Goal: Task Accomplishment & Management: Use online tool/utility

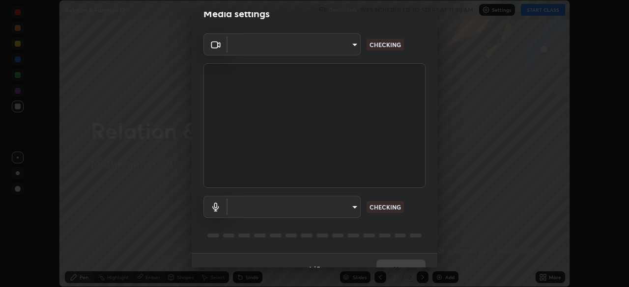
scroll to position [18, 0]
type input "11003169108368e38ef5ee379f7502217d3510ab11d565feef9ef3f21df555de"
click at [349, 207] on body "Erase all Relation & Function 17 Recording WAS SCHEDULED TO START AT 11:30 AM S…" at bounding box center [314, 143] width 629 height 287
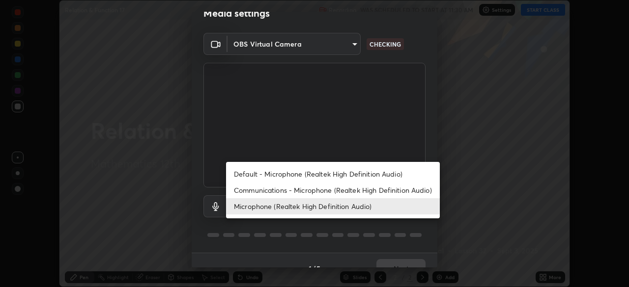
click at [350, 176] on li "Default - Microphone (Realtek High Definition Audio)" at bounding box center [333, 174] width 214 height 16
type input "default"
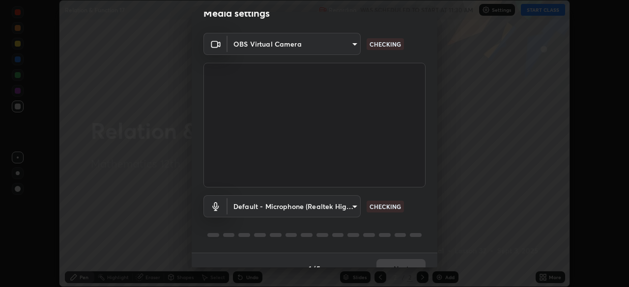
scroll to position [35, 0]
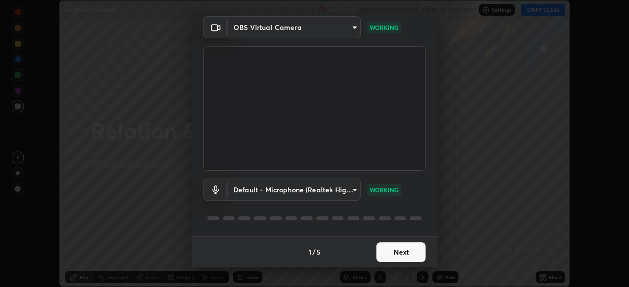
click at [398, 253] on button "Next" at bounding box center [400, 253] width 49 height 20
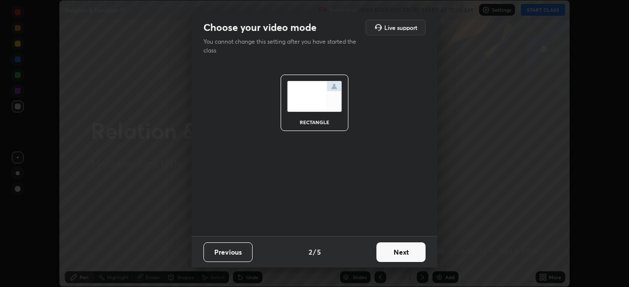
click at [405, 255] on button "Next" at bounding box center [400, 253] width 49 height 20
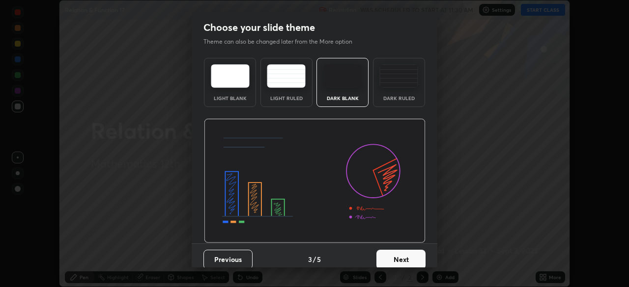
click at [409, 260] on button "Next" at bounding box center [400, 260] width 49 height 20
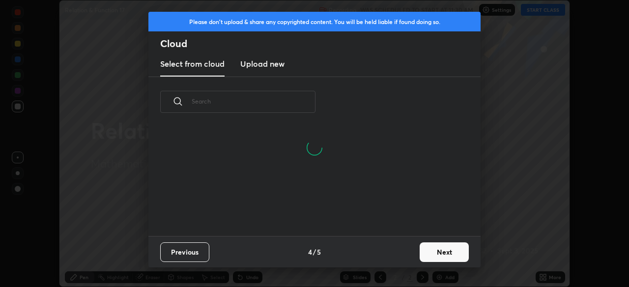
click at [431, 255] on button "Next" at bounding box center [443, 253] width 49 height 20
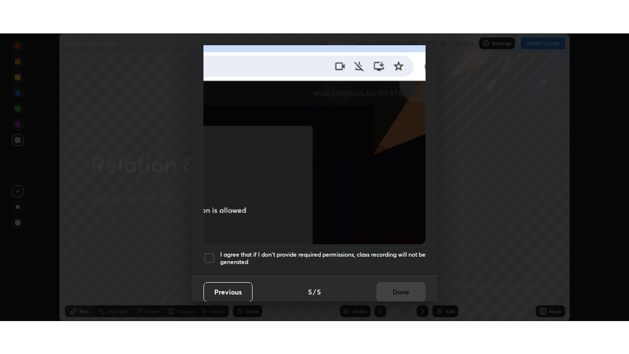
scroll to position [235, 0]
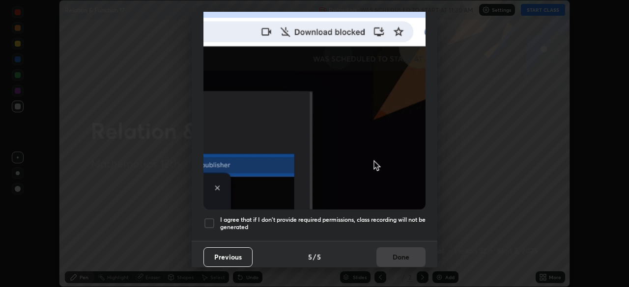
click at [402, 222] on h5 "I agree that if I don't provide required permissions, class recording will not …" at bounding box center [322, 223] width 205 height 15
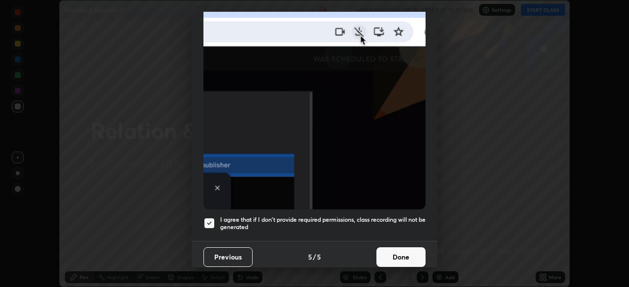
click at [406, 249] on button "Done" at bounding box center [400, 258] width 49 height 20
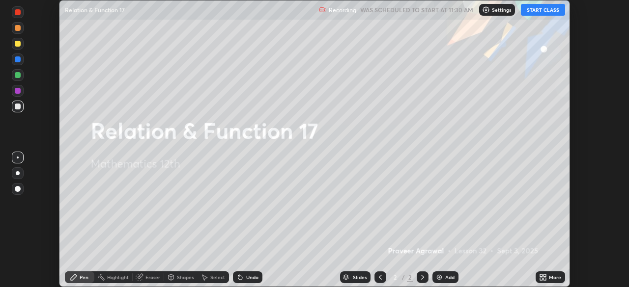
click at [538, 10] on button "START CLASS" at bounding box center [543, 10] width 44 height 12
click at [541, 277] on icon at bounding box center [541, 276] width 2 height 2
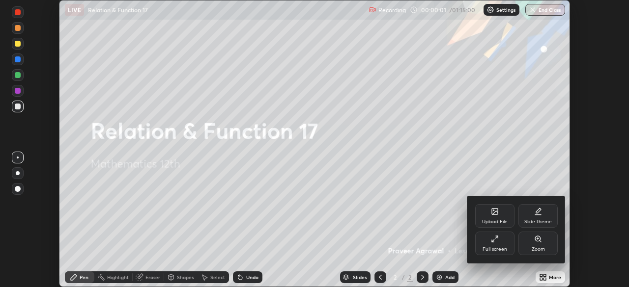
click at [494, 242] on icon at bounding box center [493, 241] width 2 height 2
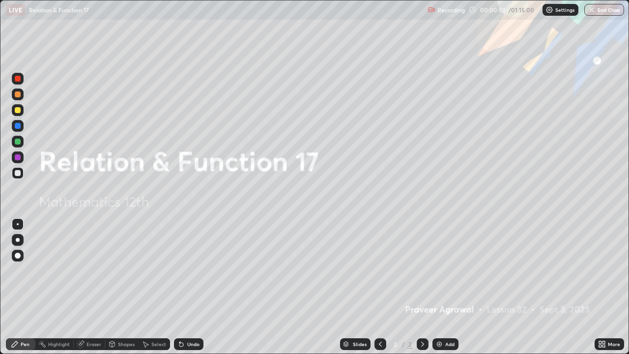
scroll to position [354, 629]
click at [438, 287] on img at bounding box center [439, 344] width 8 height 8
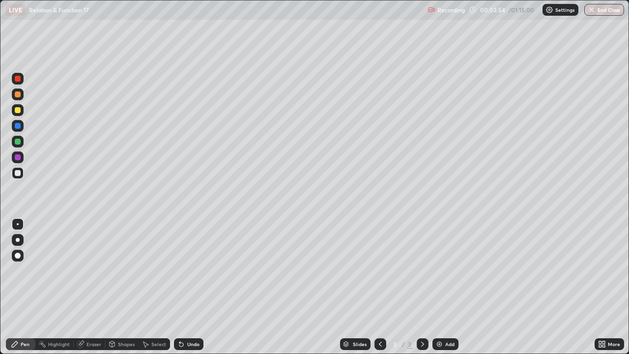
click at [439, 287] on img at bounding box center [439, 344] width 8 height 8
click at [17, 111] on div at bounding box center [18, 110] width 6 height 6
click at [17, 172] on div at bounding box center [18, 173] width 6 height 6
click at [18, 111] on div at bounding box center [18, 110] width 6 height 6
click at [19, 141] on div at bounding box center [18, 141] width 6 height 6
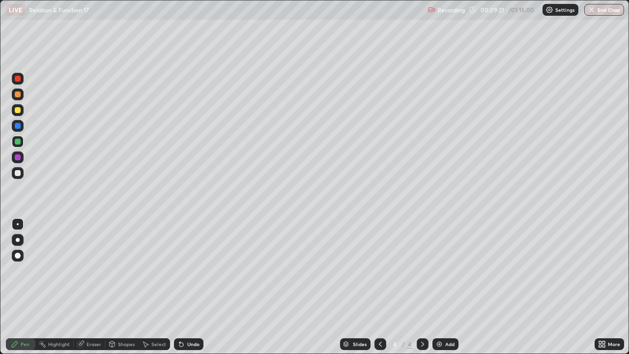
click at [18, 173] on div at bounding box center [18, 173] width 6 height 6
click at [18, 108] on div at bounding box center [18, 110] width 6 height 6
click at [440, 287] on img at bounding box center [439, 344] width 8 height 8
click at [18, 172] on div at bounding box center [18, 173] width 6 height 6
click at [189, 287] on div "Undo" at bounding box center [188, 344] width 29 height 12
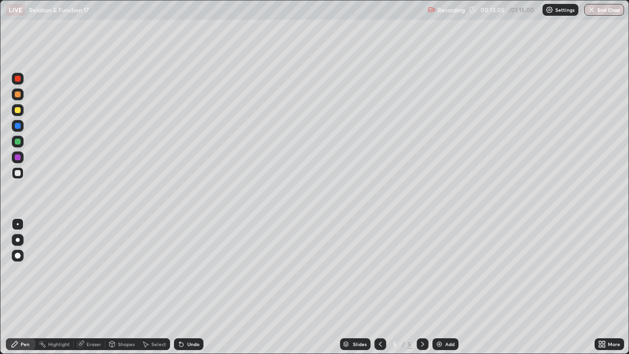
click at [190, 287] on div "Undo" at bounding box center [188, 344] width 29 height 12
click at [189, 287] on div "Undo" at bounding box center [193, 343] width 12 height 5
click at [180, 287] on icon at bounding box center [181, 344] width 4 height 4
click at [438, 287] on img at bounding box center [439, 344] width 8 height 8
click at [375, 287] on div at bounding box center [380, 344] width 12 height 12
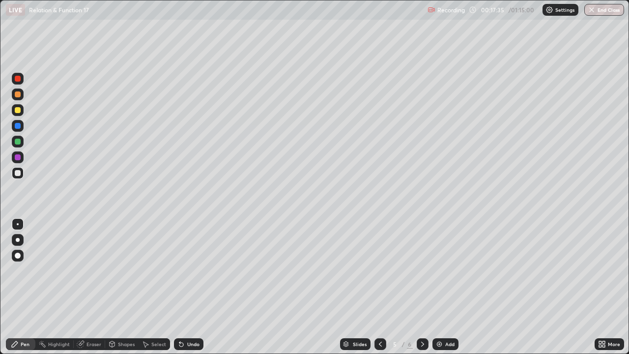
click at [378, 287] on icon at bounding box center [380, 344] width 8 height 8
click at [421, 287] on icon at bounding box center [422, 344] width 8 height 8
click at [419, 287] on icon at bounding box center [422, 344] width 8 height 8
click at [18, 109] on div at bounding box center [18, 110] width 6 height 6
click at [20, 143] on div at bounding box center [18, 141] width 6 height 6
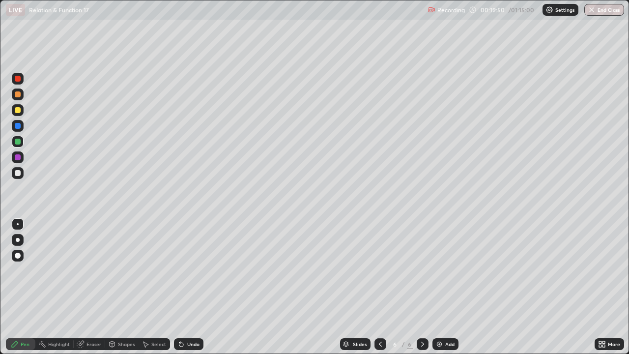
click at [18, 173] on div at bounding box center [18, 173] width 6 height 6
click at [18, 111] on div at bounding box center [18, 110] width 6 height 6
click at [20, 142] on div at bounding box center [18, 141] width 6 height 6
click at [184, 287] on icon at bounding box center [181, 344] width 8 height 8
click at [185, 287] on div "Undo" at bounding box center [188, 344] width 29 height 12
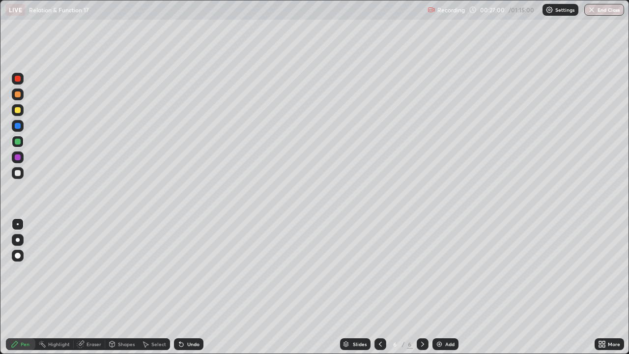
click at [194, 287] on div "Undo" at bounding box center [193, 343] width 12 height 5
click at [191, 287] on div "Undo" at bounding box center [193, 343] width 12 height 5
click at [19, 173] on div at bounding box center [18, 173] width 6 height 6
click at [191, 287] on div "Undo" at bounding box center [193, 343] width 12 height 5
click at [438, 287] on img at bounding box center [439, 344] width 8 height 8
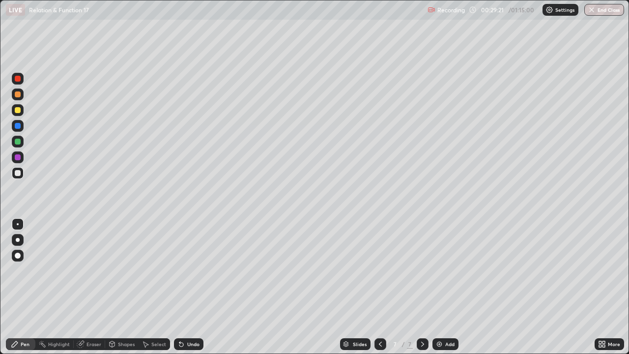
click at [19, 110] on div at bounding box center [18, 110] width 6 height 6
click at [20, 173] on div at bounding box center [18, 173] width 6 height 6
click at [438, 287] on img at bounding box center [439, 344] width 8 height 8
click at [180, 287] on icon at bounding box center [181, 344] width 4 height 4
click at [193, 287] on div "Undo" at bounding box center [193, 343] width 12 height 5
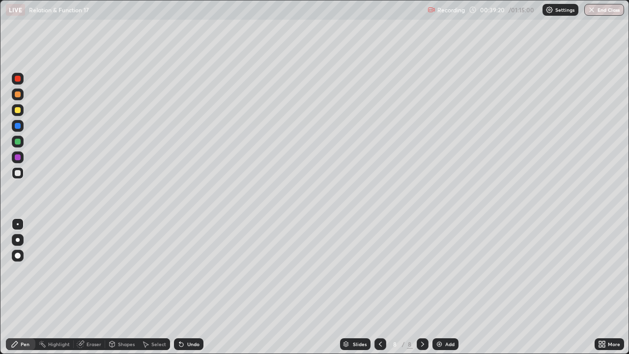
click at [186, 287] on div "Undo" at bounding box center [188, 344] width 29 height 12
click at [189, 287] on div "Undo" at bounding box center [188, 344] width 29 height 12
click at [184, 287] on icon at bounding box center [181, 344] width 8 height 8
click at [18, 111] on div at bounding box center [18, 110] width 6 height 6
click at [436, 287] on img at bounding box center [439, 344] width 8 height 8
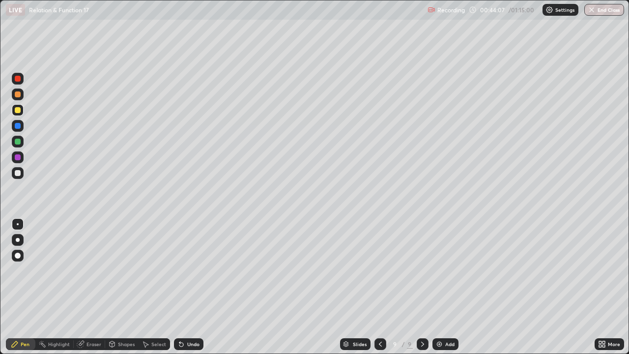
click at [20, 174] on div at bounding box center [18, 173] width 6 height 6
click at [18, 111] on div at bounding box center [18, 110] width 6 height 6
click at [437, 287] on img at bounding box center [439, 344] width 8 height 8
click at [18, 171] on div at bounding box center [18, 173] width 6 height 6
click at [20, 111] on div at bounding box center [18, 110] width 6 height 6
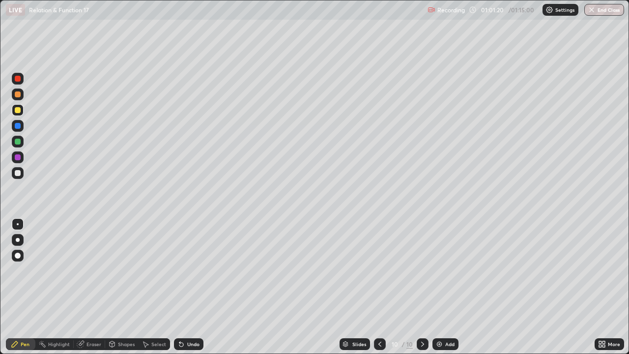
click at [15, 173] on div at bounding box center [18, 173] width 6 height 6
click at [439, 287] on img at bounding box center [439, 344] width 8 height 8
click at [601, 7] on button "End Class" at bounding box center [604, 10] width 39 height 12
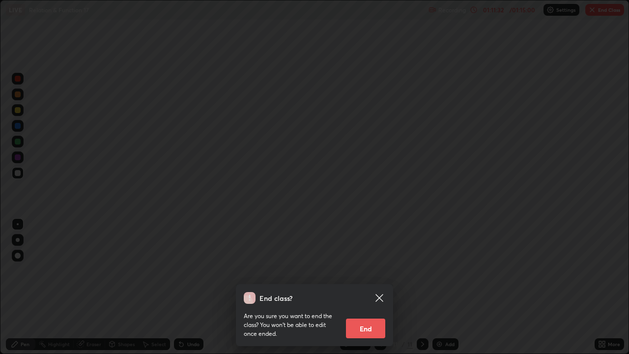
click at [360, 287] on button "End" at bounding box center [365, 328] width 39 height 20
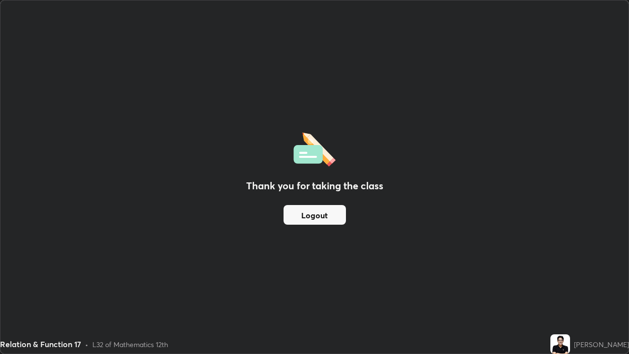
click at [326, 215] on button "Logout" at bounding box center [314, 215] width 62 height 20
